Goal: Contribute content

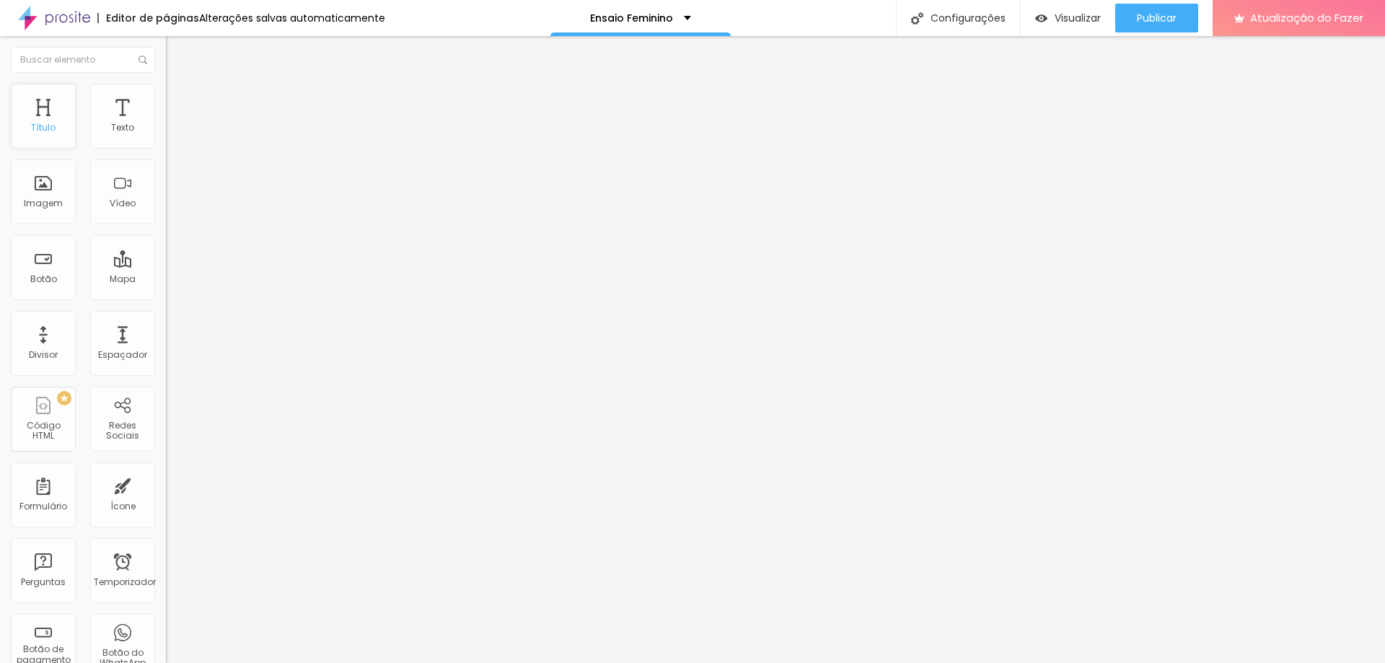
click at [44, 127] on font "Título" at bounding box center [43, 127] width 25 height 12
click at [179, 100] on font "Estilo" at bounding box center [190, 93] width 22 height 12
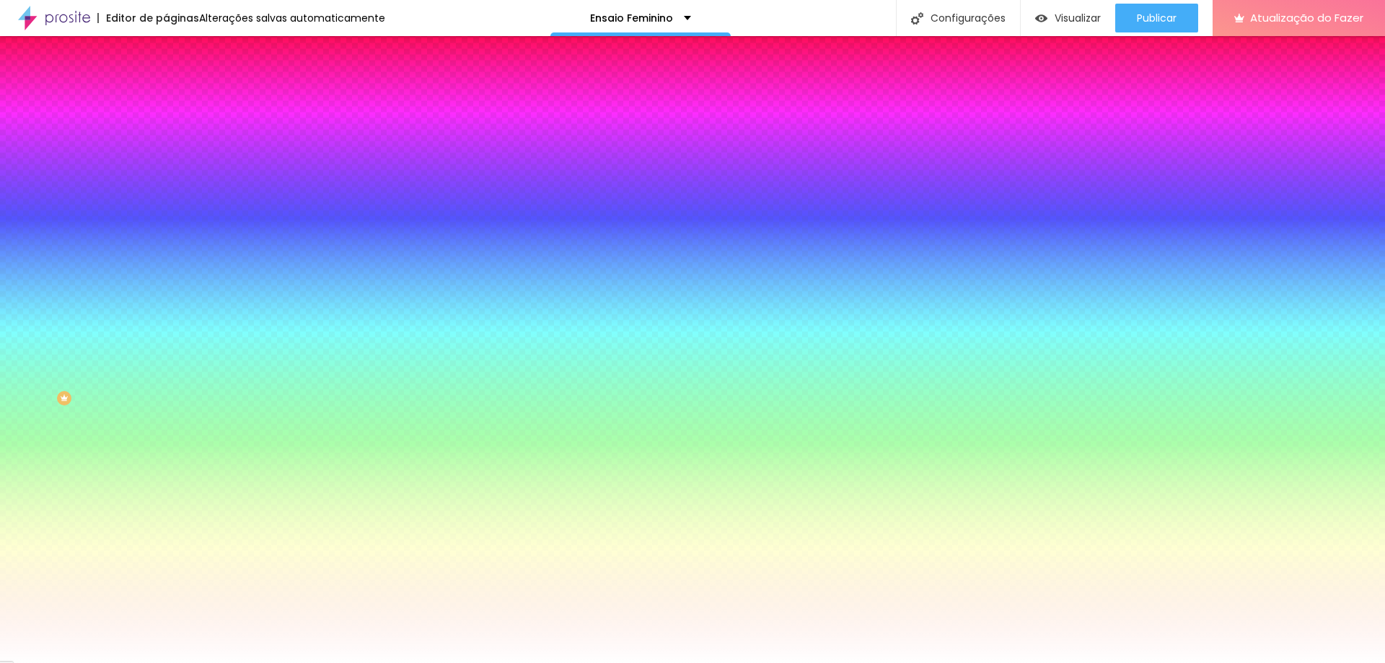
click at [166, 84] on li "Conteúdo" at bounding box center [249, 76] width 166 height 14
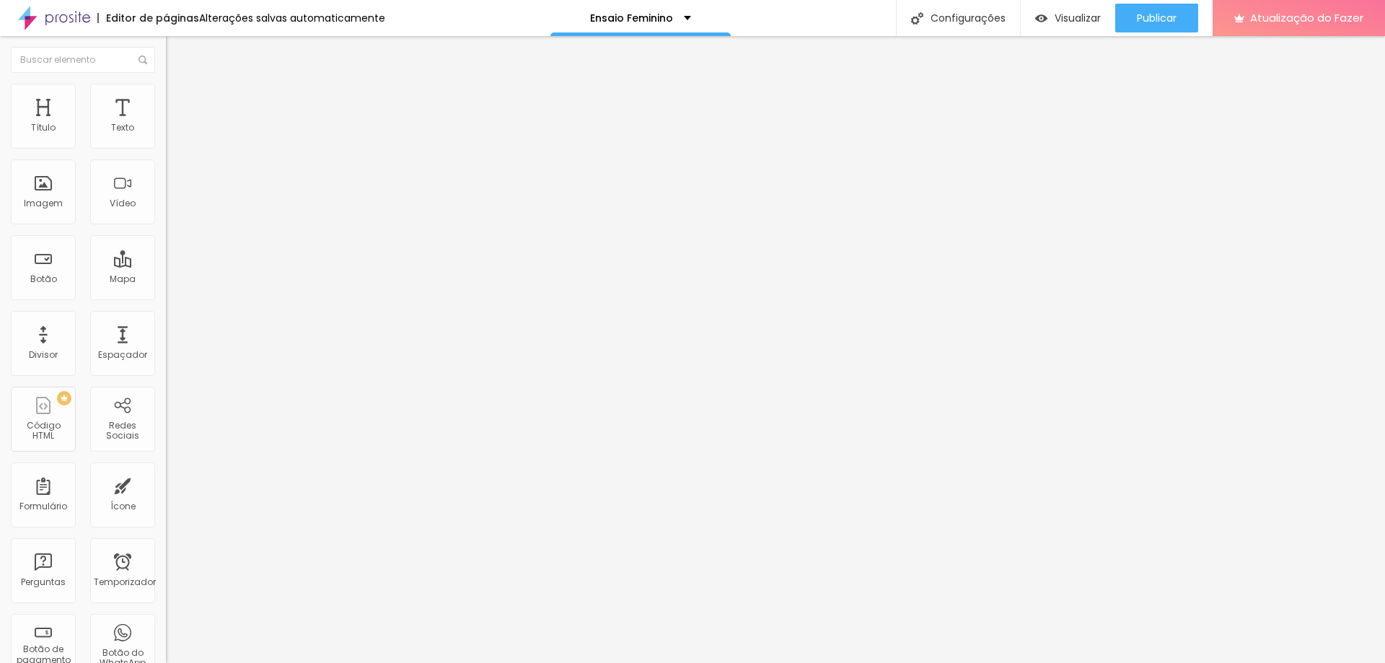
click at [177, 50] on img "button" at bounding box center [183, 53] width 12 height 12
click at [54, 123] on font "Título" at bounding box center [43, 127] width 25 height 12
click at [177, 49] on img "button" at bounding box center [183, 53] width 12 height 12
click at [177, 51] on img "button" at bounding box center [183, 53] width 12 height 12
click at [177, 50] on img "button" at bounding box center [183, 53] width 12 height 12
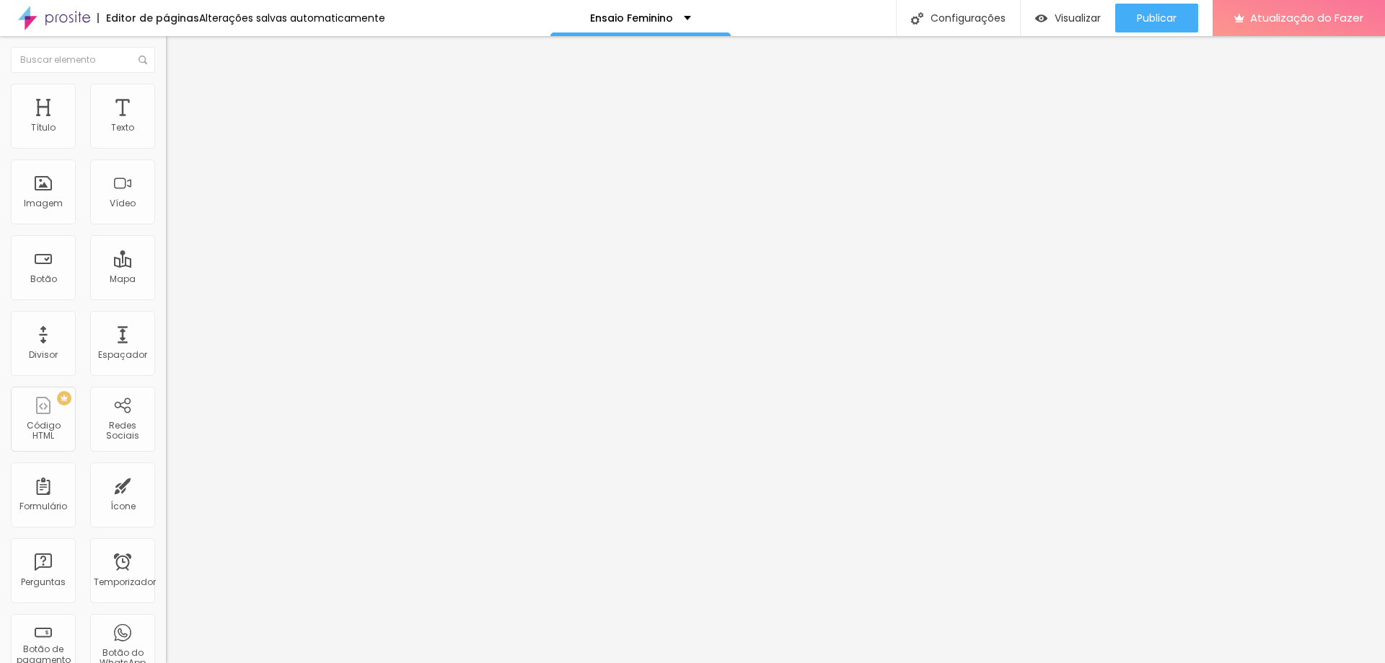
click at [199, 51] on font "Editar nulo" at bounding box center [225, 52] width 53 height 14
click at [166, 49] on button "Editar nulo" at bounding box center [249, 52] width 166 height 33
click at [166, 50] on button "Editar nulo" at bounding box center [249, 52] width 166 height 33
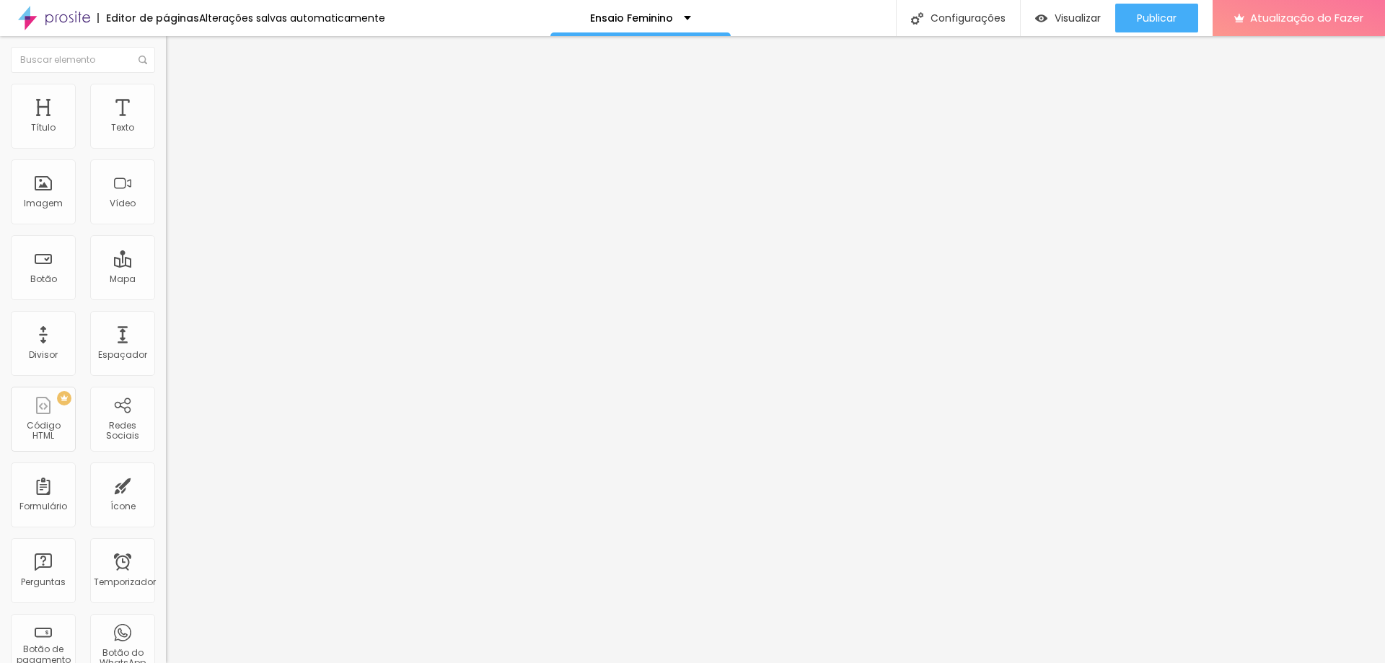
click at [166, 50] on button "Editar nulo" at bounding box center [249, 52] width 166 height 33
click at [179, 100] on font "Avançado" at bounding box center [203, 93] width 48 height 12
click at [166, 91] on ul "Estilo Avançado" at bounding box center [249, 83] width 166 height 29
click at [36, 206] on font "Imagem" at bounding box center [43, 203] width 39 height 12
click at [166, 123] on div "Adicionar imagem" at bounding box center [249, 117] width 166 height 10
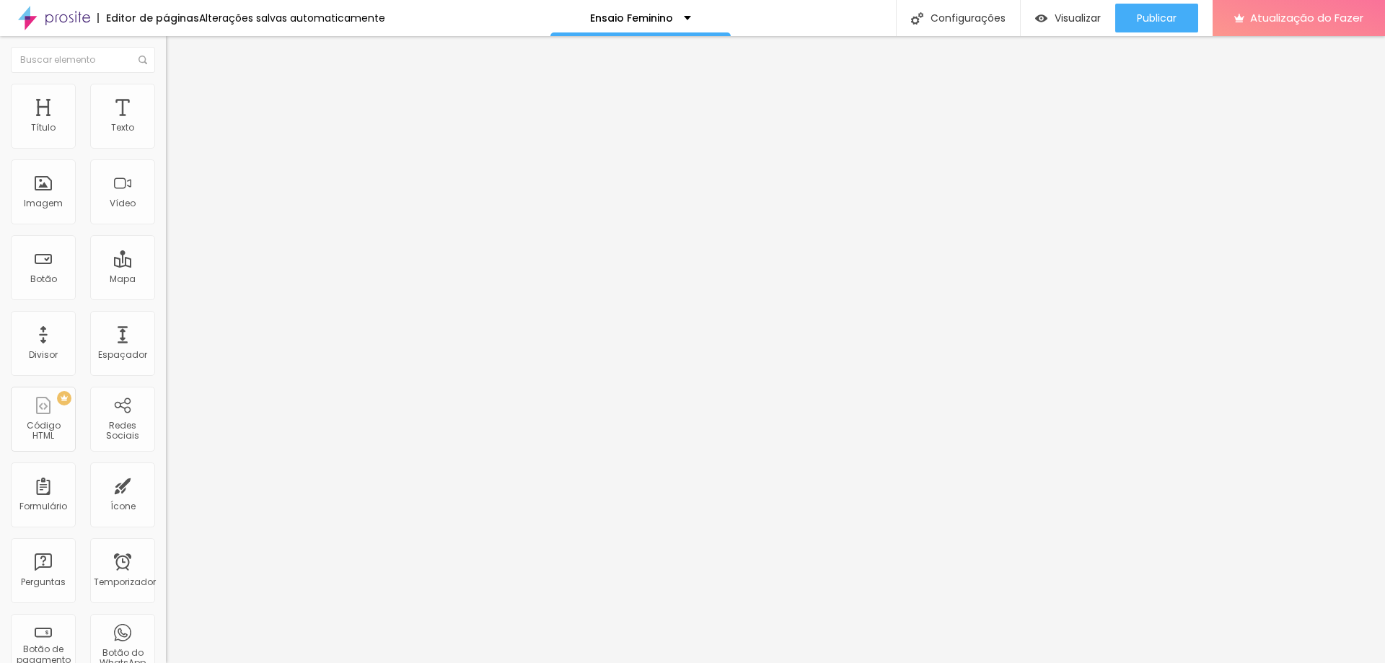
click at [166, 123] on div "Adicionar imagem" at bounding box center [249, 117] width 166 height 10
click at [175, 124] on font "Adicionar imagem" at bounding box center [217, 118] width 84 height 12
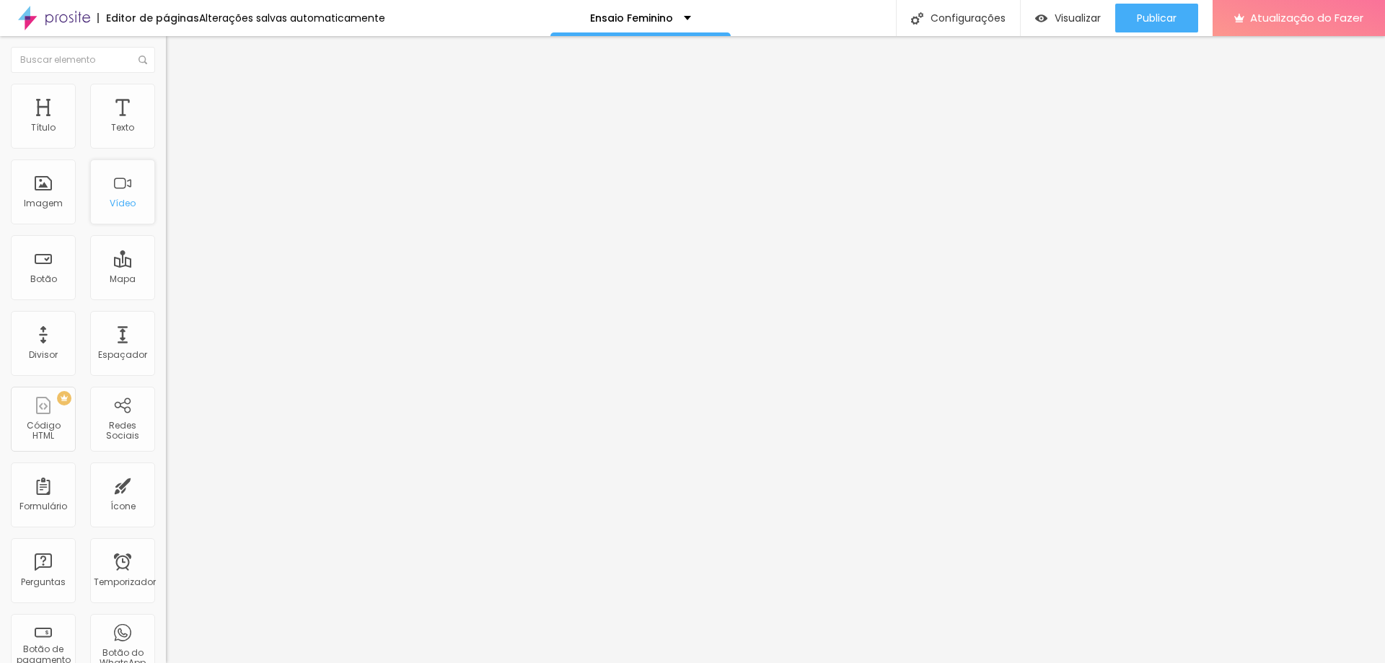
click at [119, 209] on font "Vídeo" at bounding box center [123, 203] width 26 height 12
click at [689, 14] on div "Ensaio Feminino" at bounding box center [640, 18] width 180 height 36
click at [166, 87] on li "Estilo" at bounding box center [249, 91] width 166 height 14
click at [166, 98] on img at bounding box center [172, 104] width 13 height 13
click at [166, 89] on li "Estilo" at bounding box center [249, 91] width 166 height 14
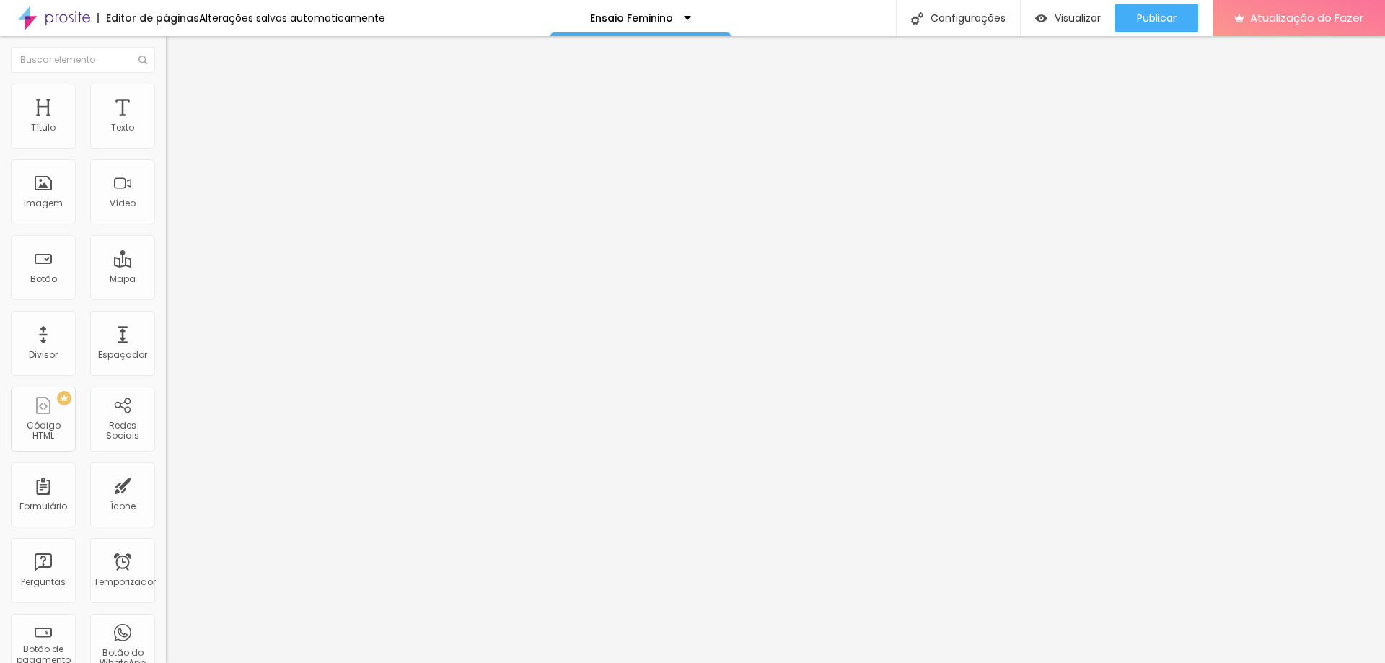
type input "95"
type input "90"
type input "85"
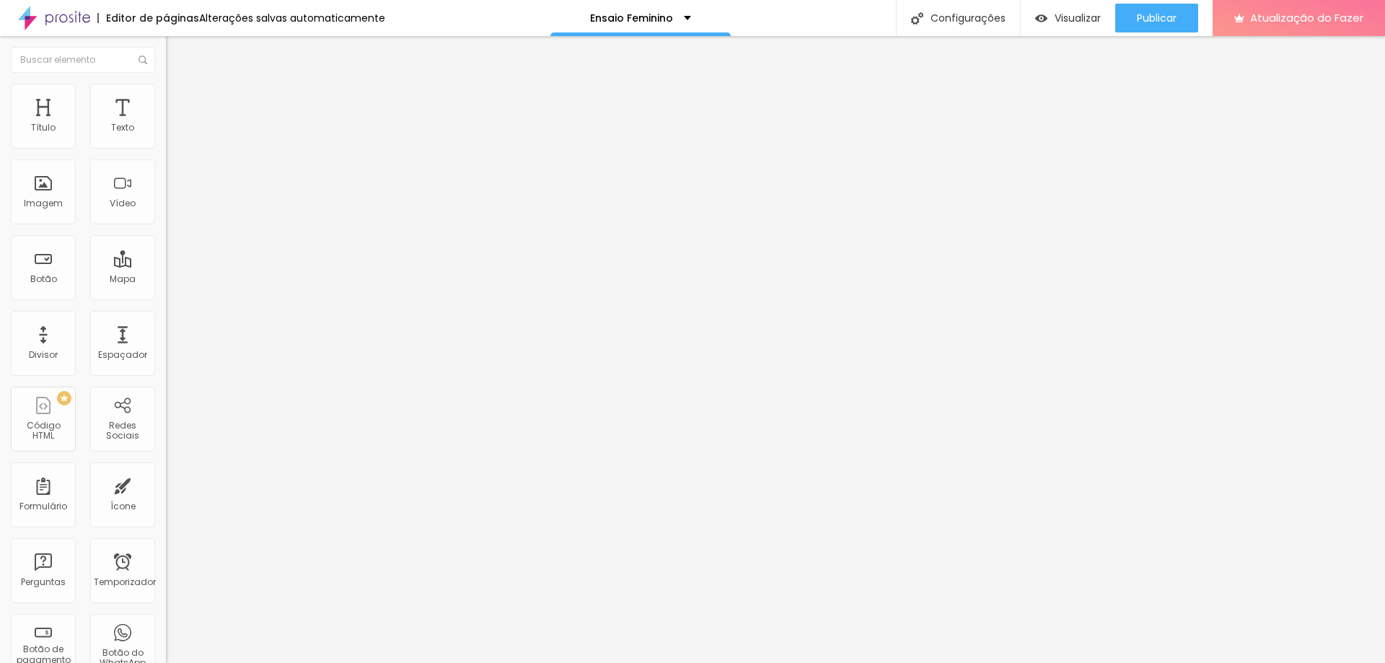
type input "85"
type input "90"
type input "95"
drag, startPoint x: 149, startPoint y: 154, endPoint x: 139, endPoint y: 153, distance: 10.1
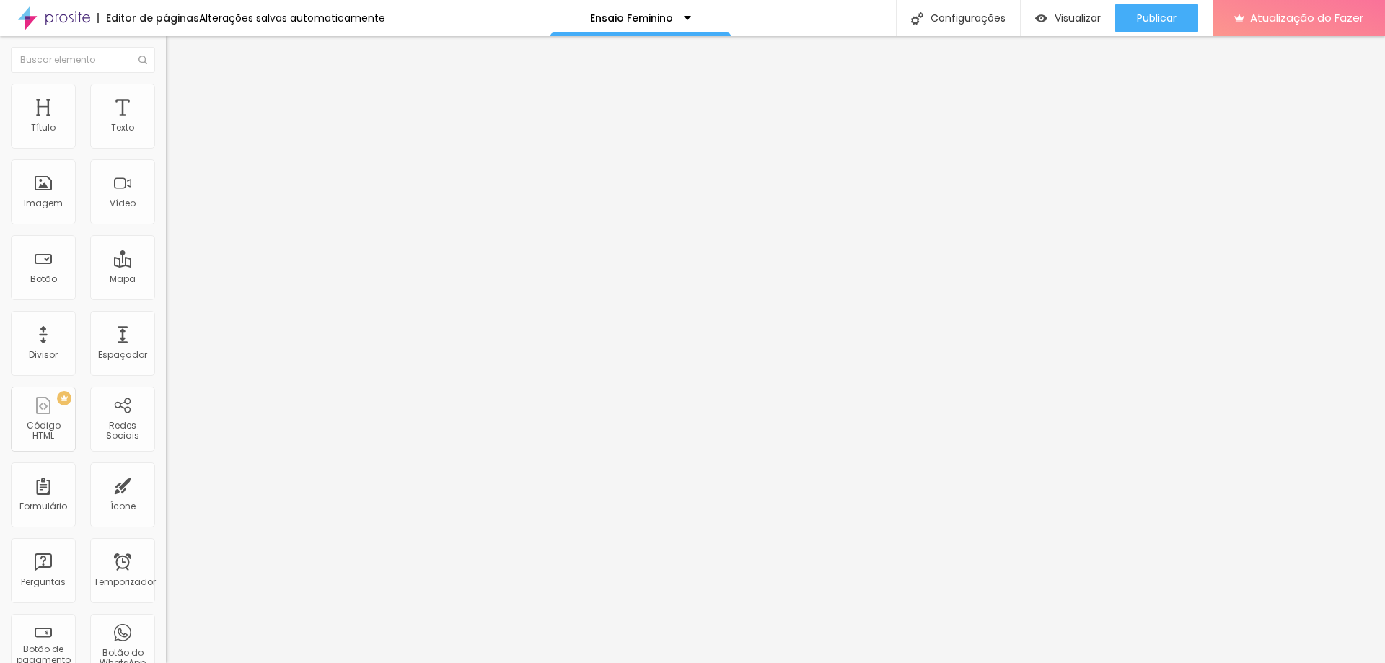
type input "95"
click at [166, 148] on input "range" at bounding box center [212, 142] width 93 height 12
type input "41"
type input "44"
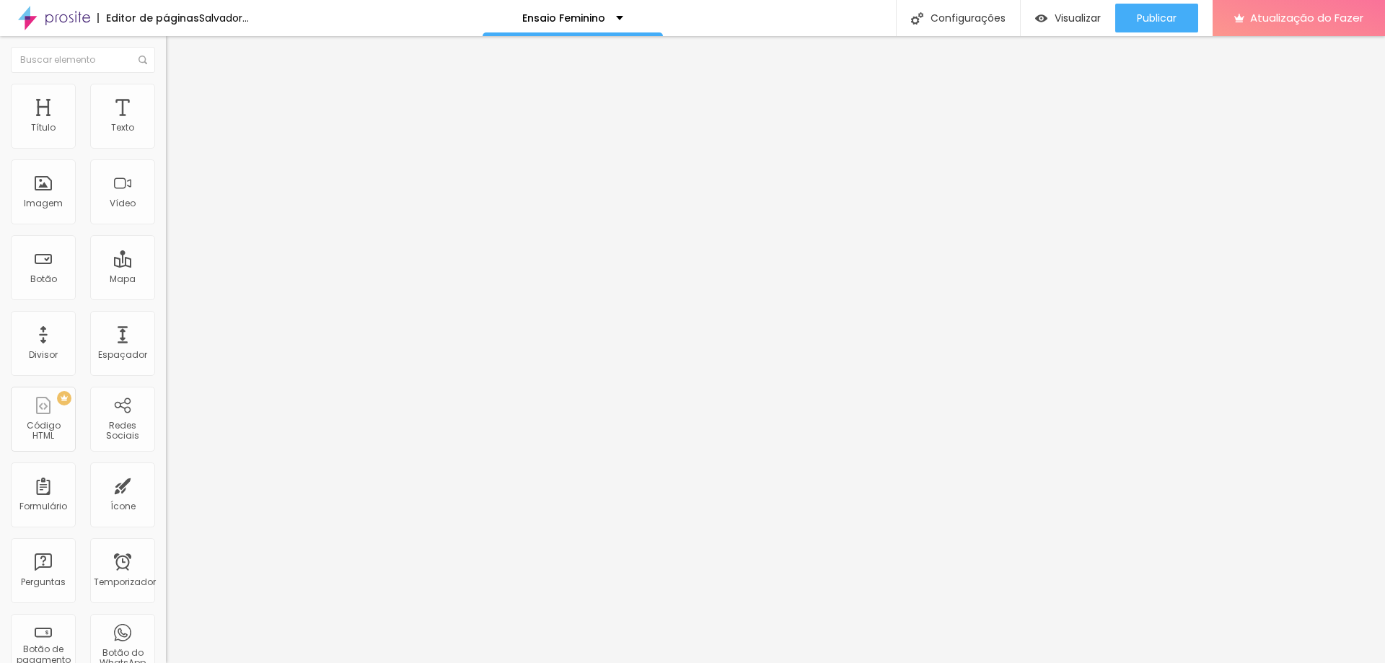
type input "44"
type input "46"
type input "51"
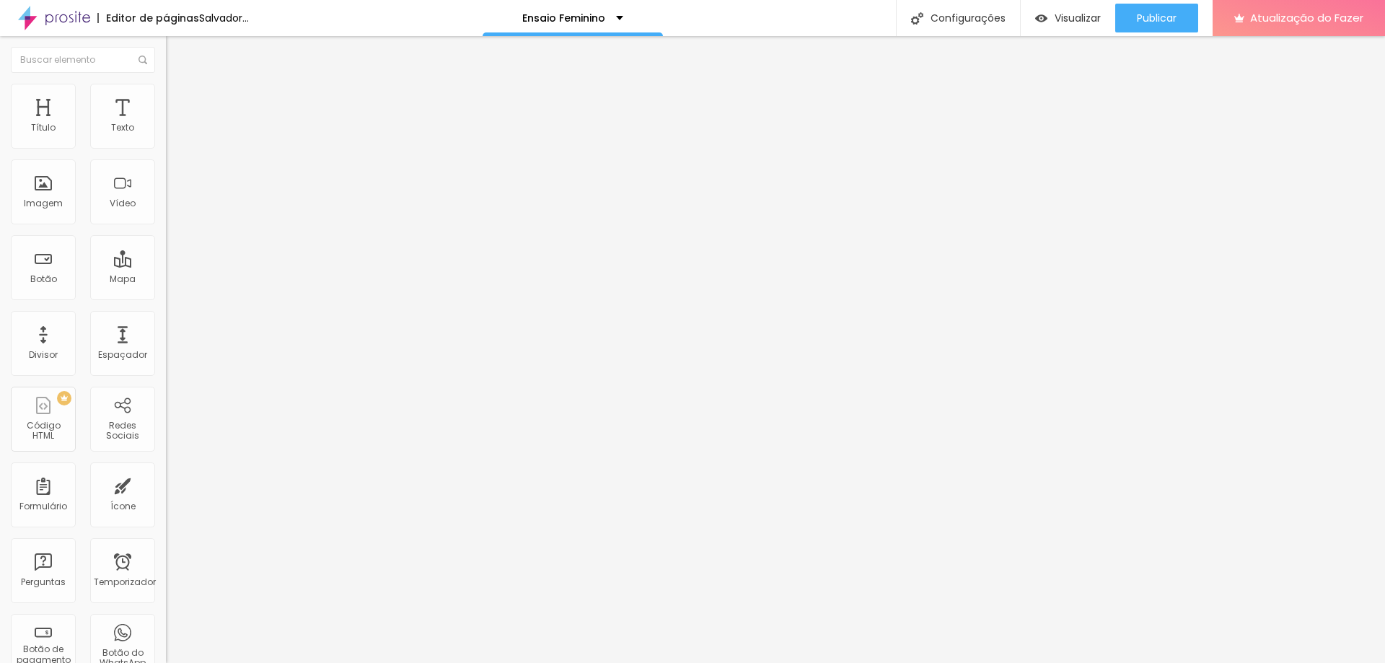
type input "56"
type input "58"
type input "59"
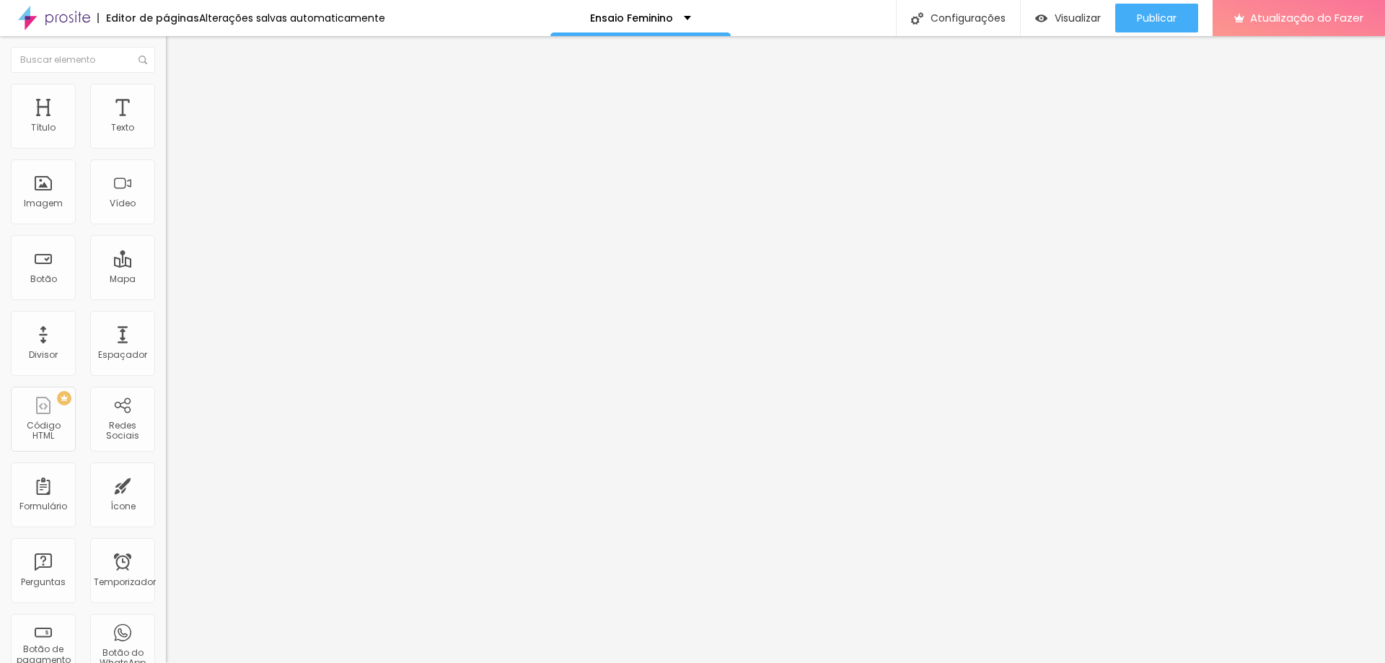
type input "59"
type input "58"
type input "54"
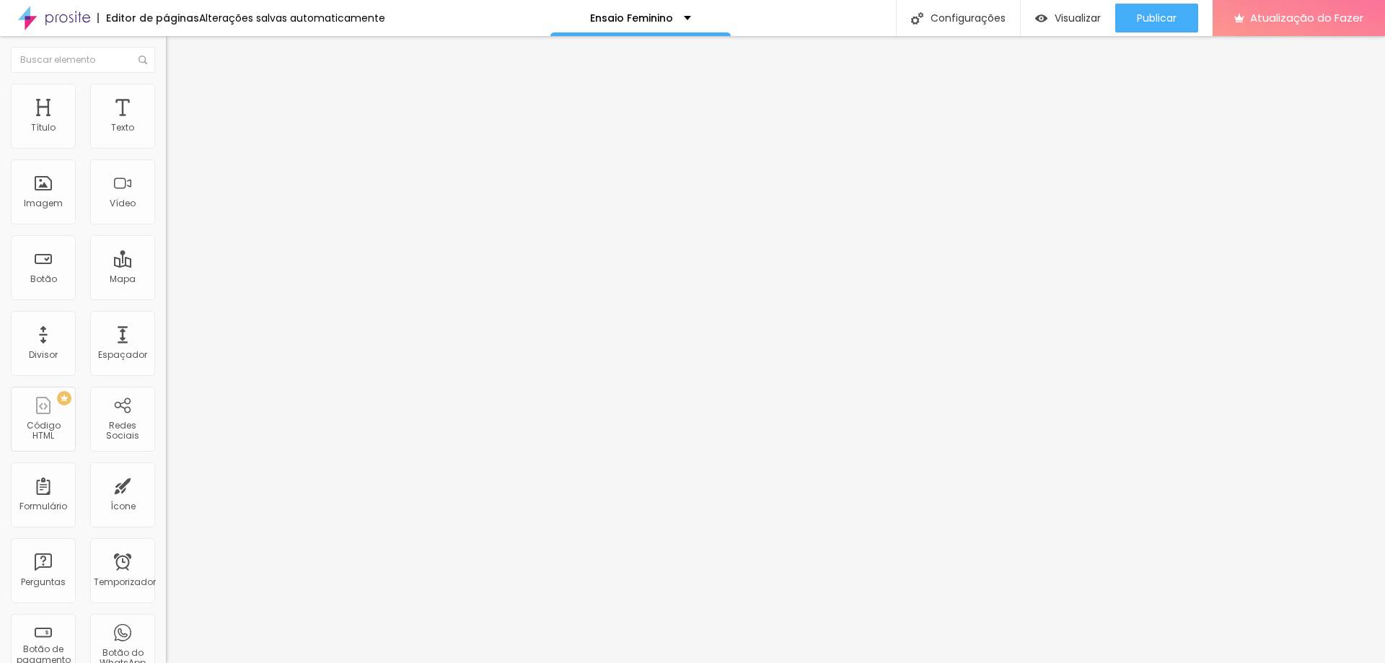
type input "51"
type input "41"
type input "25"
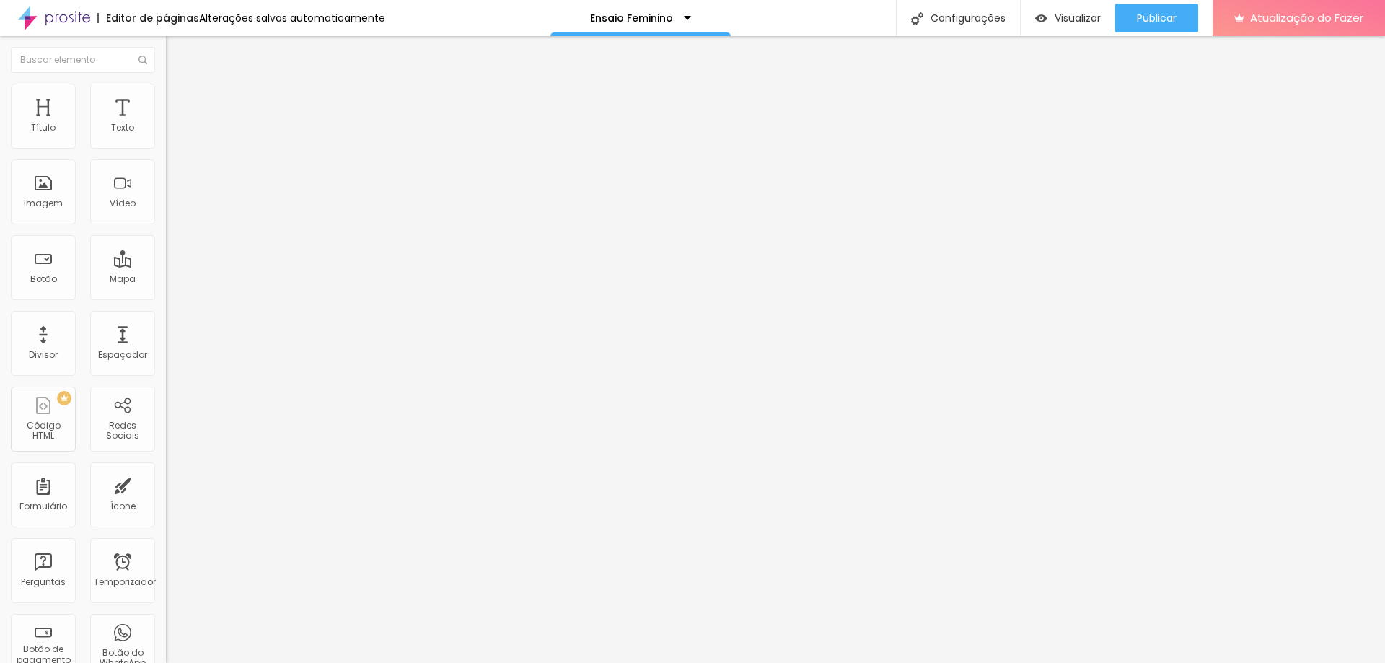
type input "25"
type input "15"
type input "11"
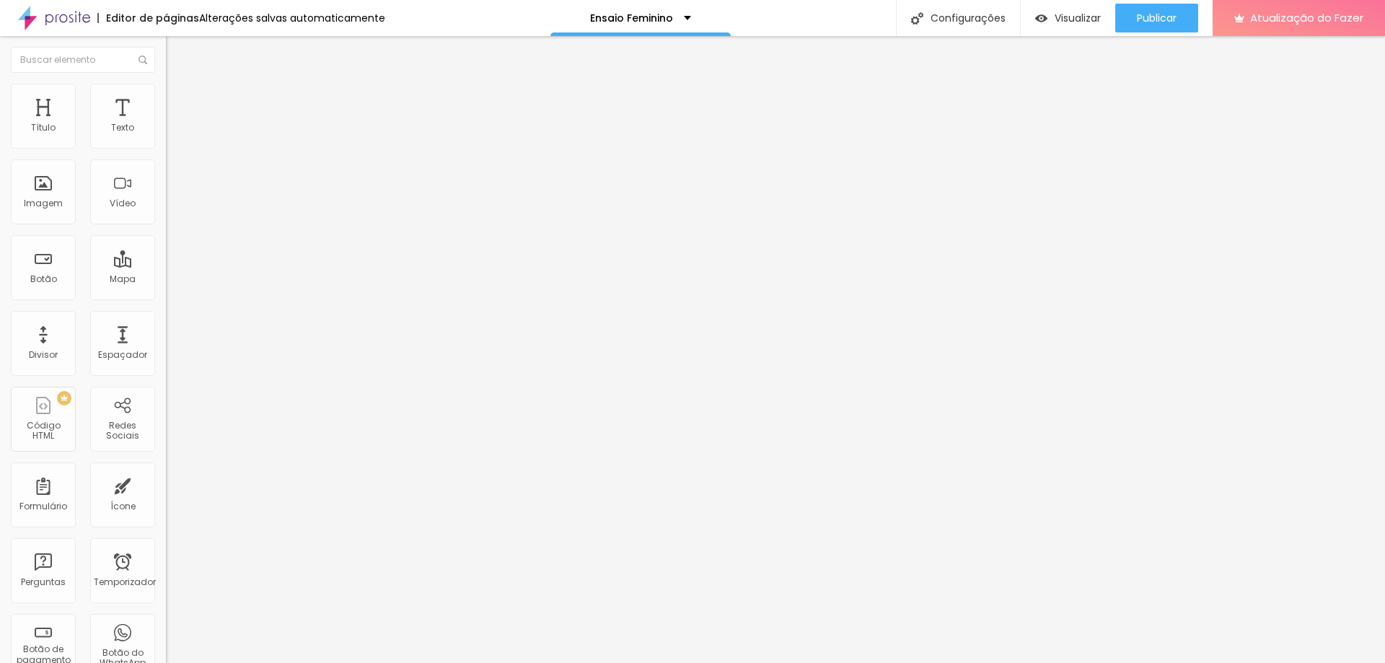
type input "10"
type input "11"
type input "15"
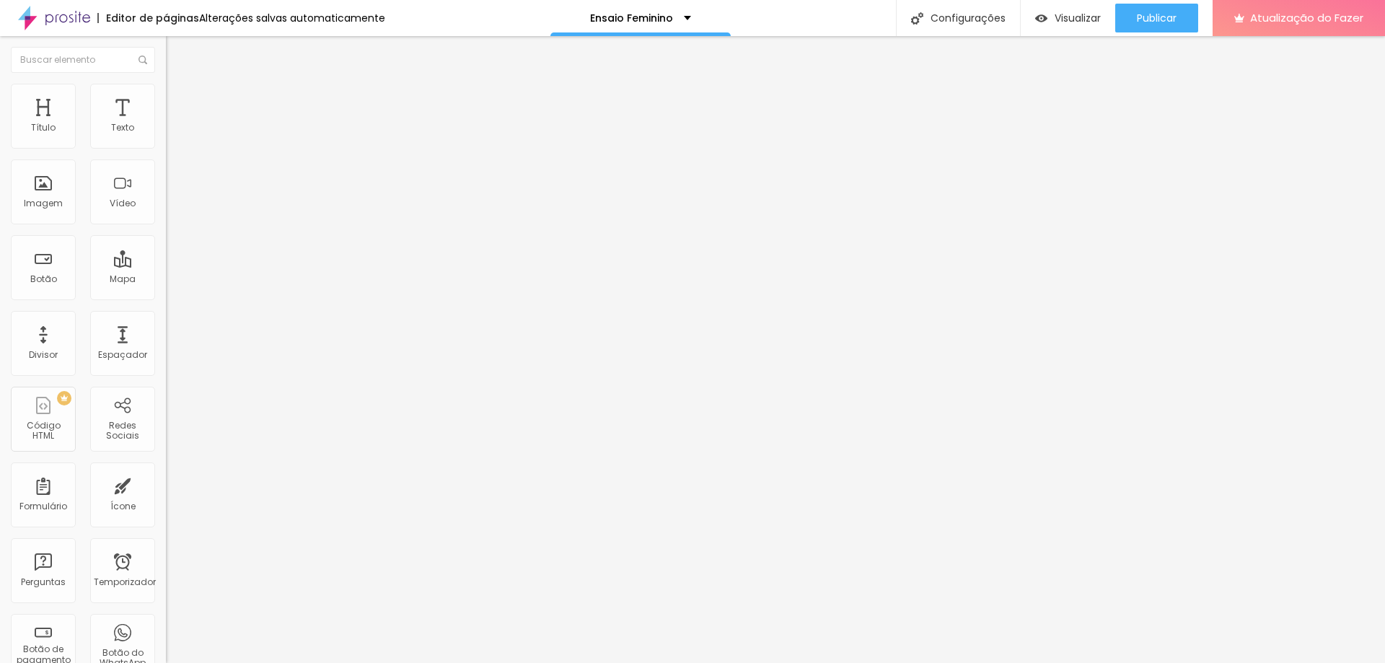
type input "15"
type input "16"
type input "20"
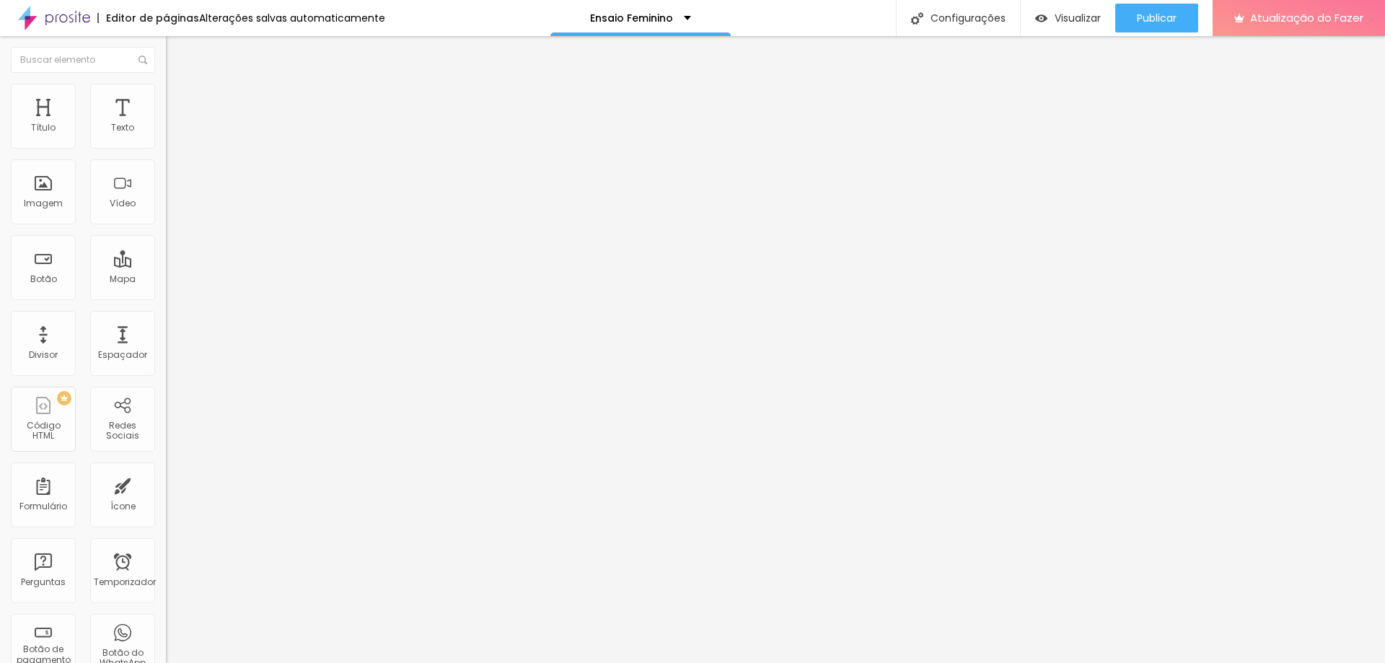
type input "21"
type input "23"
type input "25"
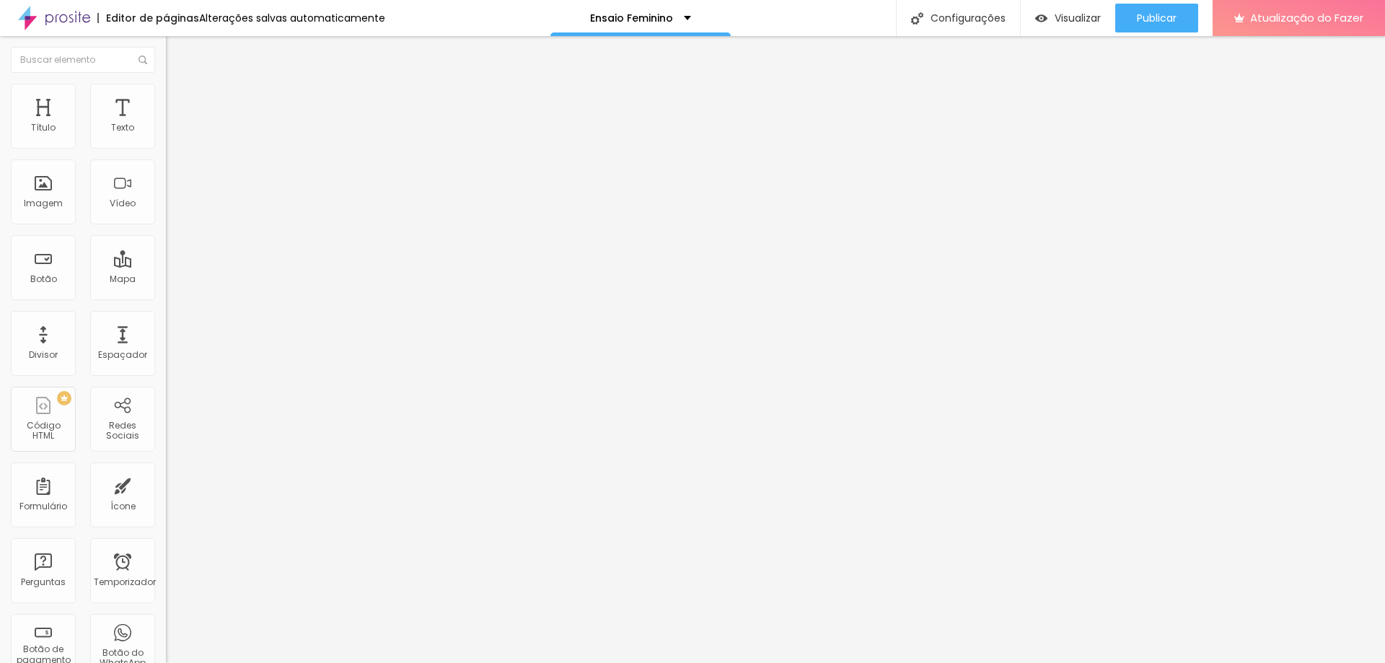
type input "25"
drag, startPoint x: 34, startPoint y: 184, endPoint x: 45, endPoint y: 181, distance: 11.2
type input "25"
click at [166, 317] on input "range" at bounding box center [212, 323] width 93 height 12
click at [179, 85] on font "Conteúdo" at bounding box center [201, 79] width 45 height 12
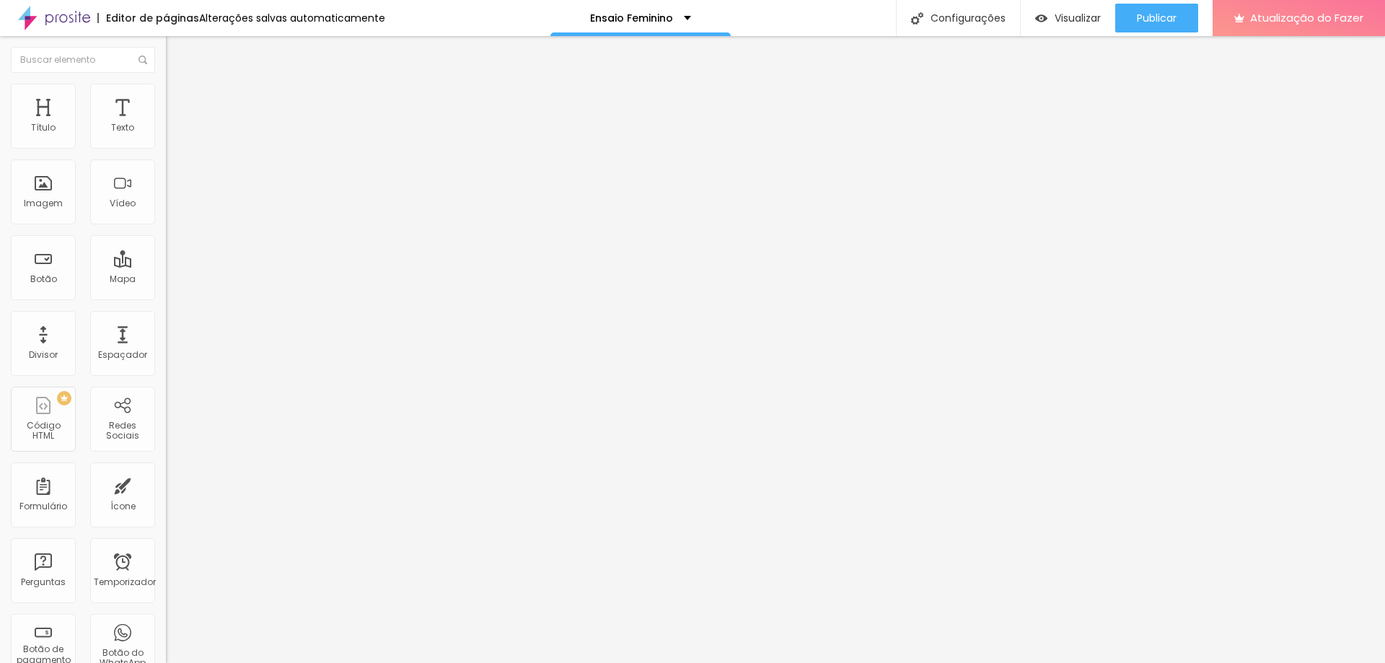
click at [124, 18] on font "Editor de páginas" at bounding box center [152, 18] width 93 height 14
click at [94, 20] on div "Editor de páginas Alterações salvas automaticamente" at bounding box center [192, 18] width 385 height 36
click at [199, 54] on font "Editar nulo" at bounding box center [225, 52] width 53 height 14
click at [656, 25] on div "Ensaio Feminino" at bounding box center [640, 18] width 180 height 36
click at [58, 16] on img at bounding box center [54, 18] width 72 height 36
